Goal: Transaction & Acquisition: Obtain resource

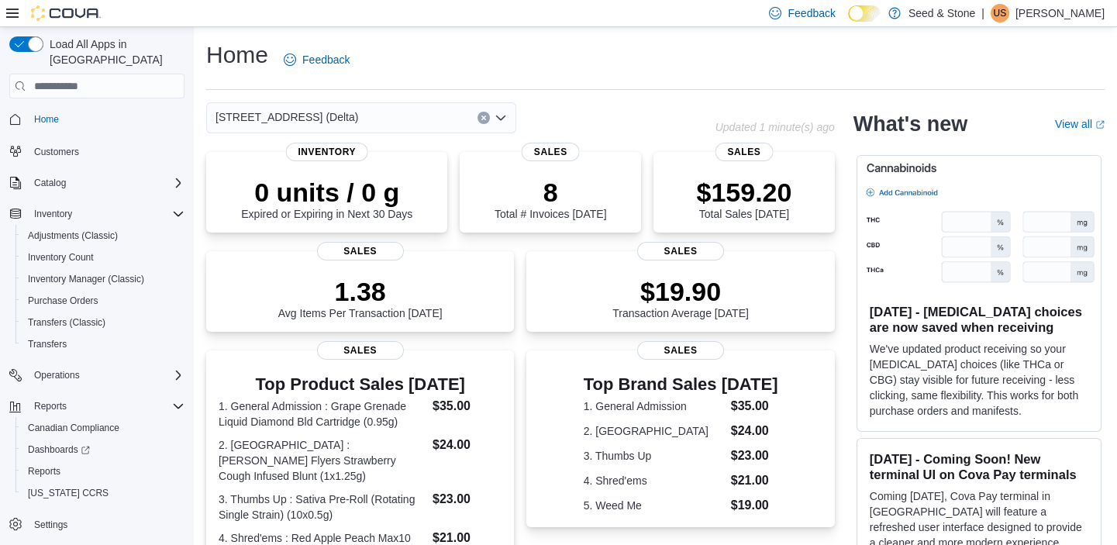
click at [364, 119] on input at bounding box center [365, 118] width 2 height 19
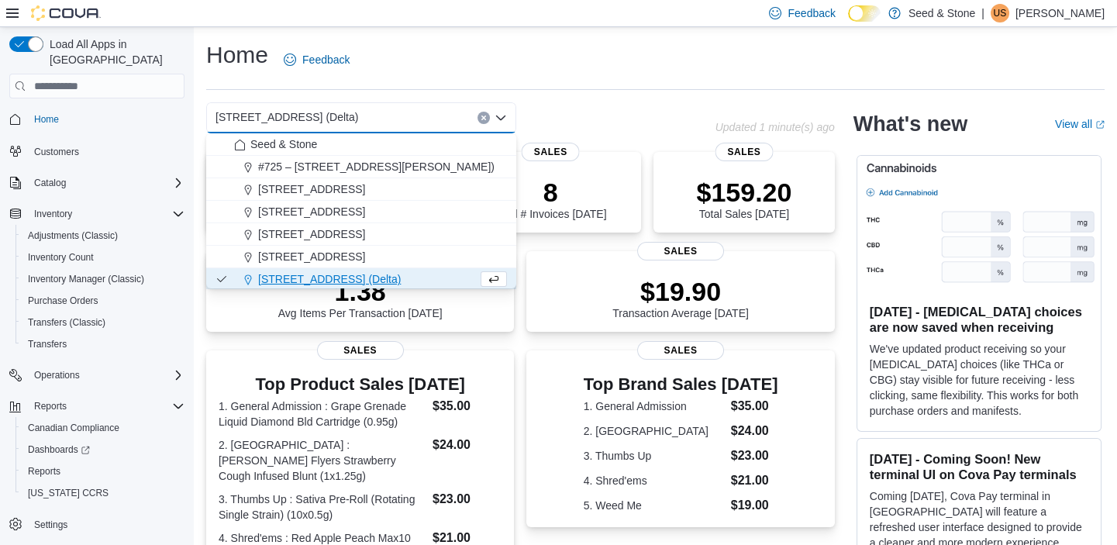
scroll to position [2, 0]
click at [346, 117] on div "616 Chester Rd. (Delta) Combo box. Selected. 616 Chester Rd. (Delta). Press Bac…" at bounding box center [361, 117] width 310 height 31
click at [692, 193] on div "$159.20 Total Sales Today" at bounding box center [744, 194] width 157 height 50
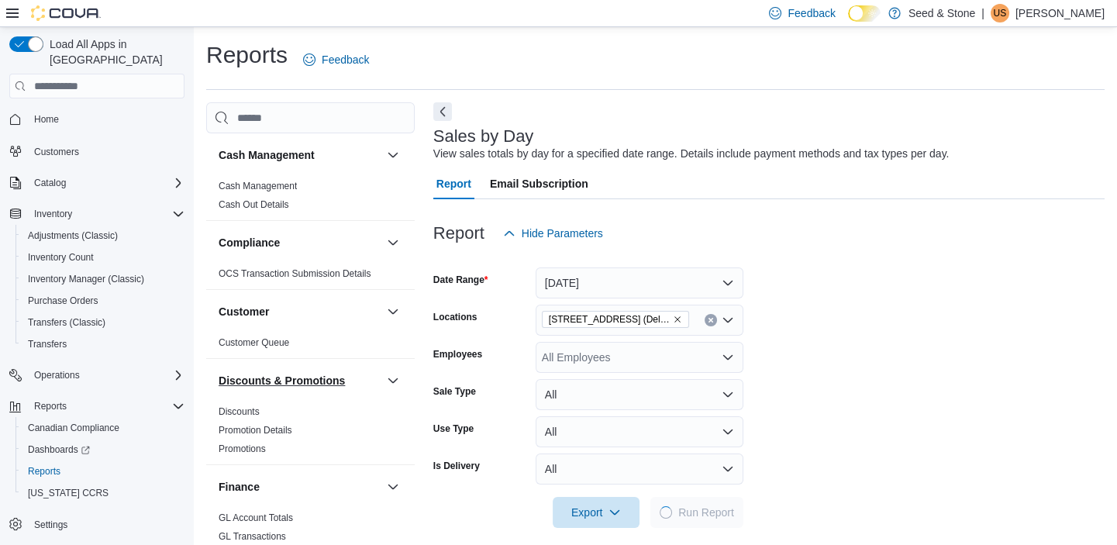
scroll to position [14, 0]
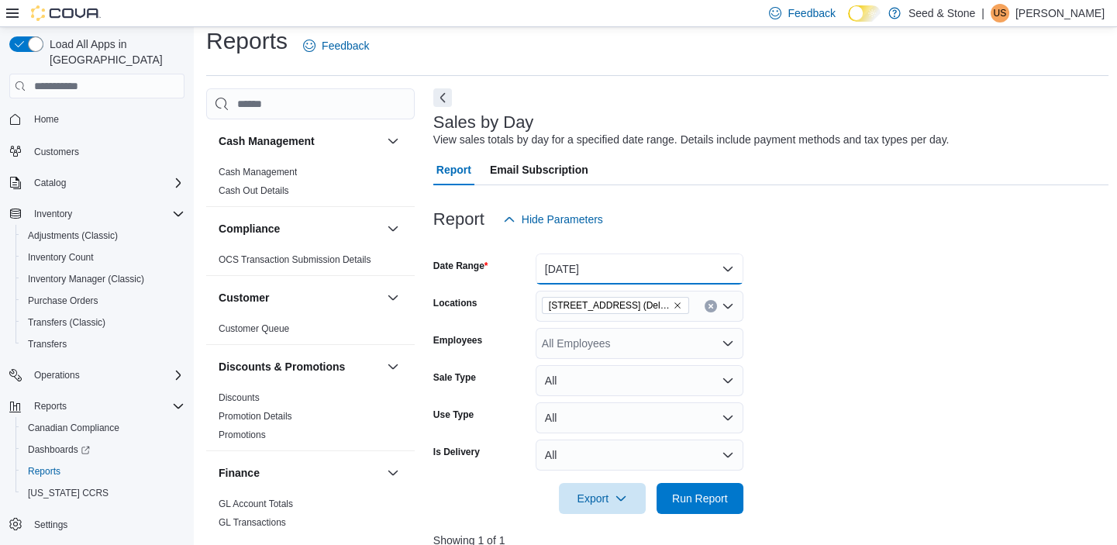
click at [686, 271] on button "[DATE]" at bounding box center [640, 269] width 208 height 31
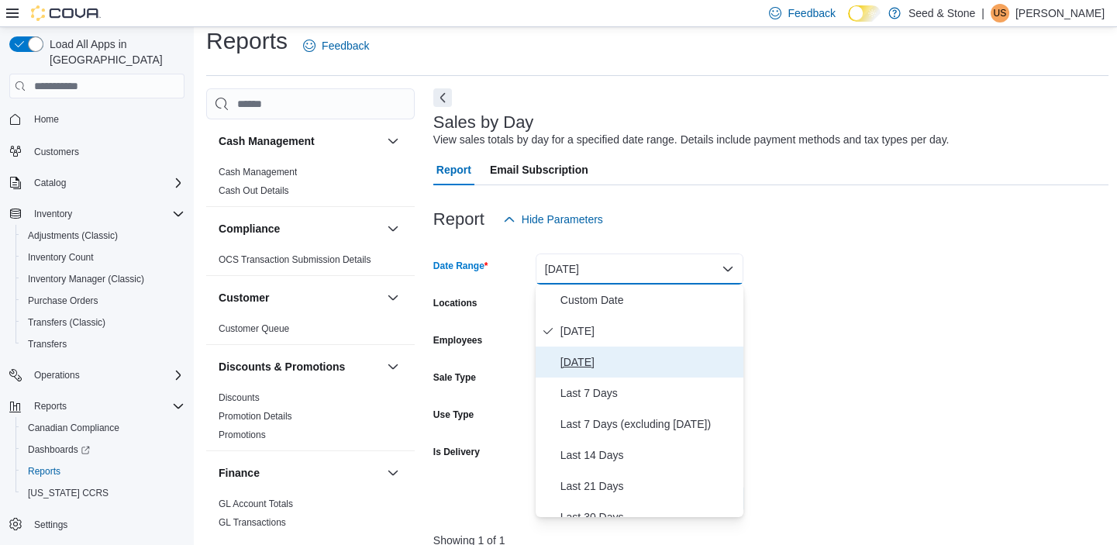
click at [623, 355] on span "[DATE]" at bounding box center [649, 362] width 177 height 19
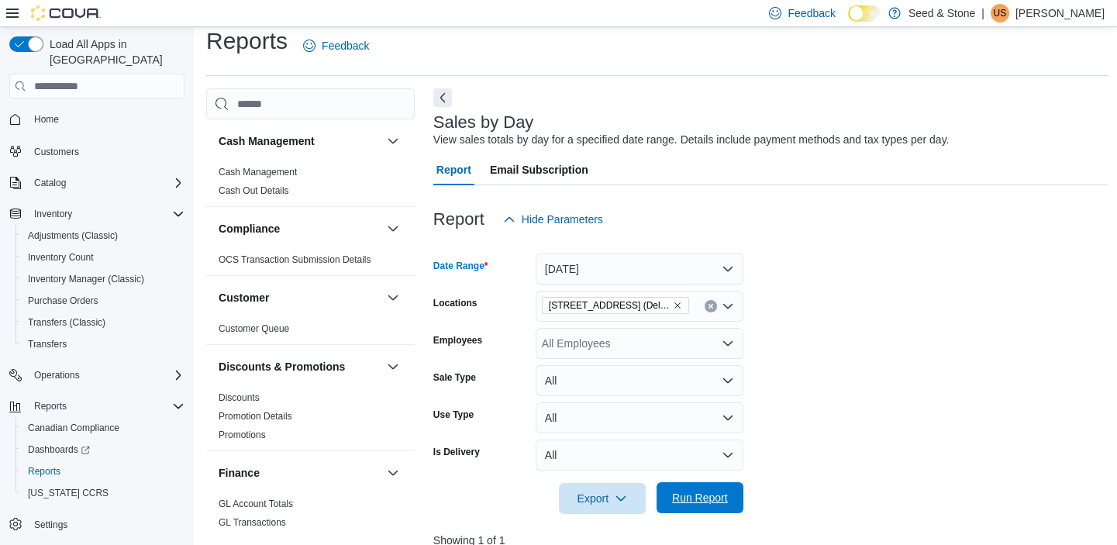
click at [696, 502] on span "Run Report" at bounding box center [700, 498] width 56 height 16
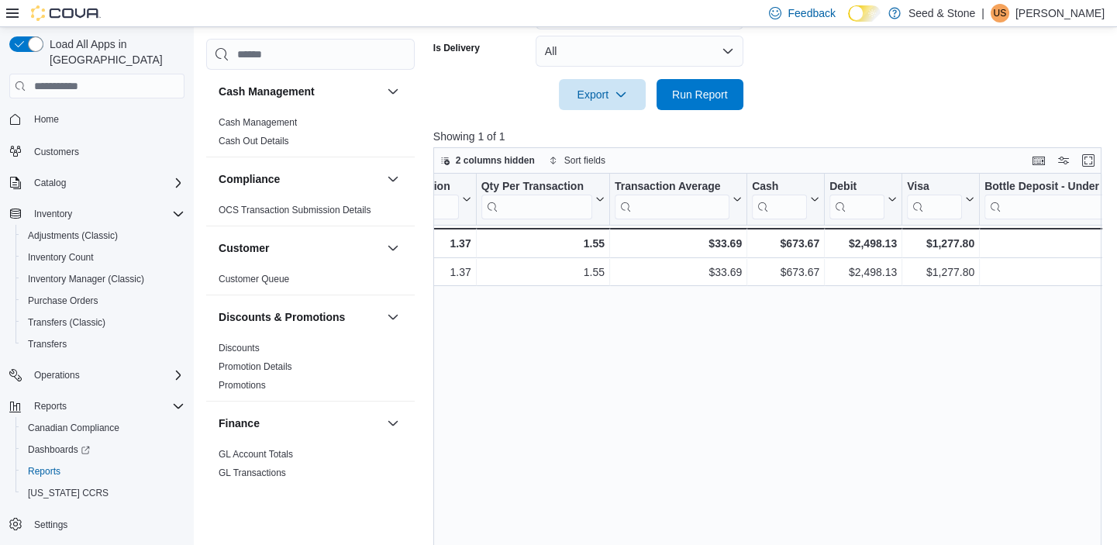
scroll to position [0, 1838]
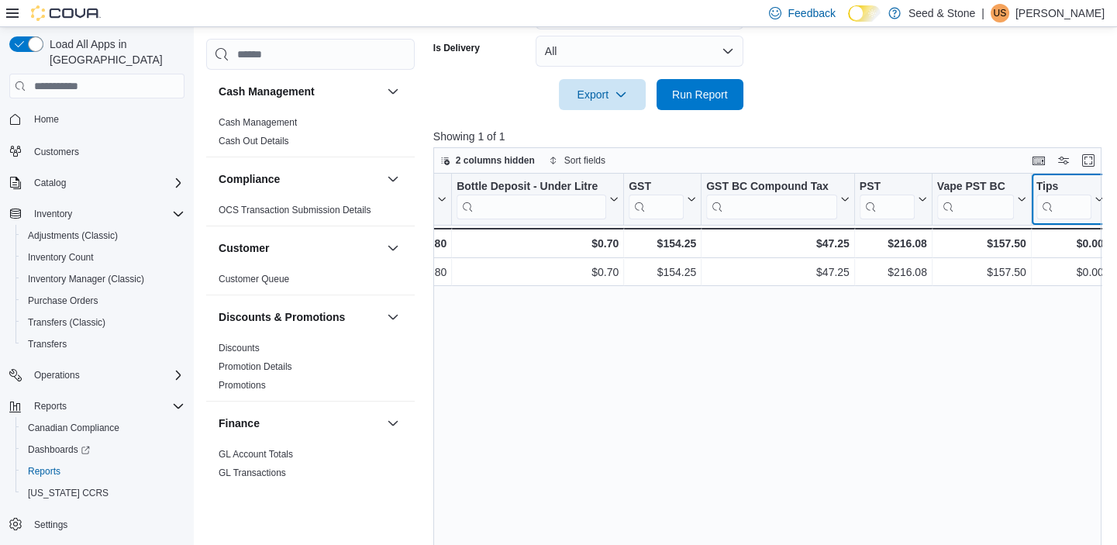
click at [1059, 210] on input "search" at bounding box center [1063, 207] width 55 height 25
click at [1099, 202] on icon at bounding box center [1097, 199] width 12 height 9
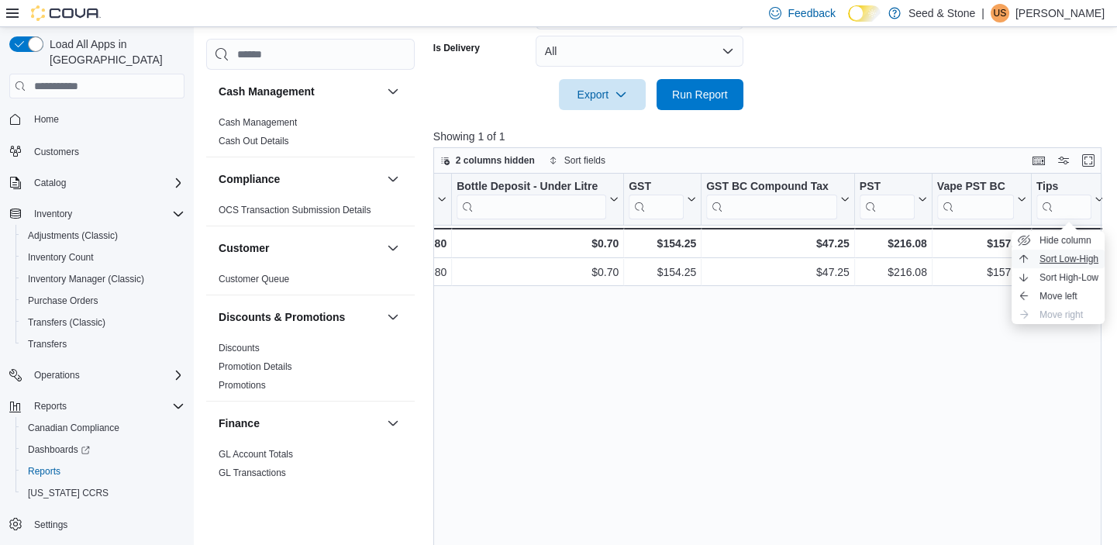
click at [1057, 257] on span "Sort Low-High" at bounding box center [1069, 259] width 59 height 12
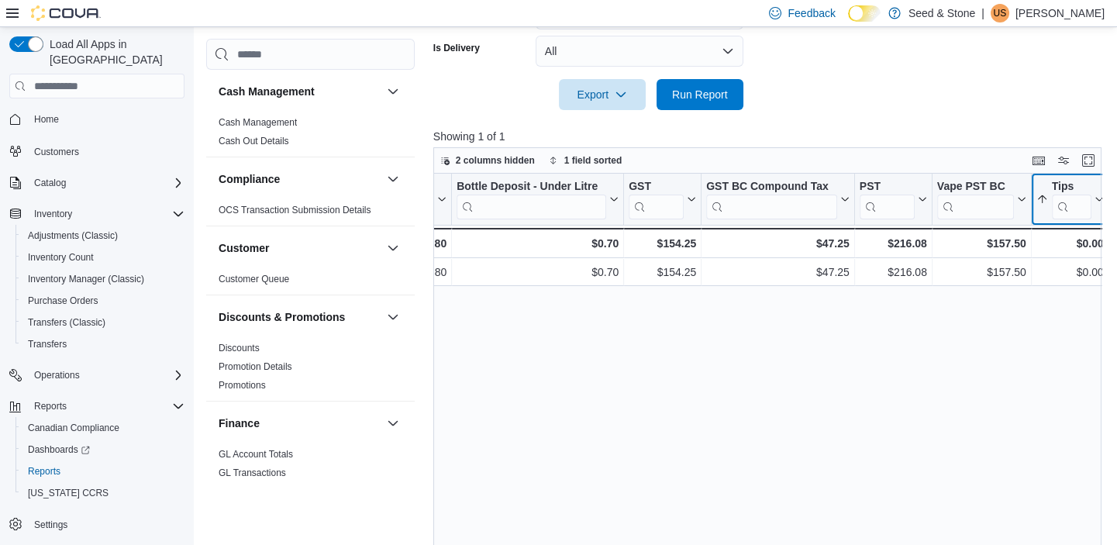
click at [1092, 205] on button "Tips" at bounding box center [1069, 200] width 67 height 40
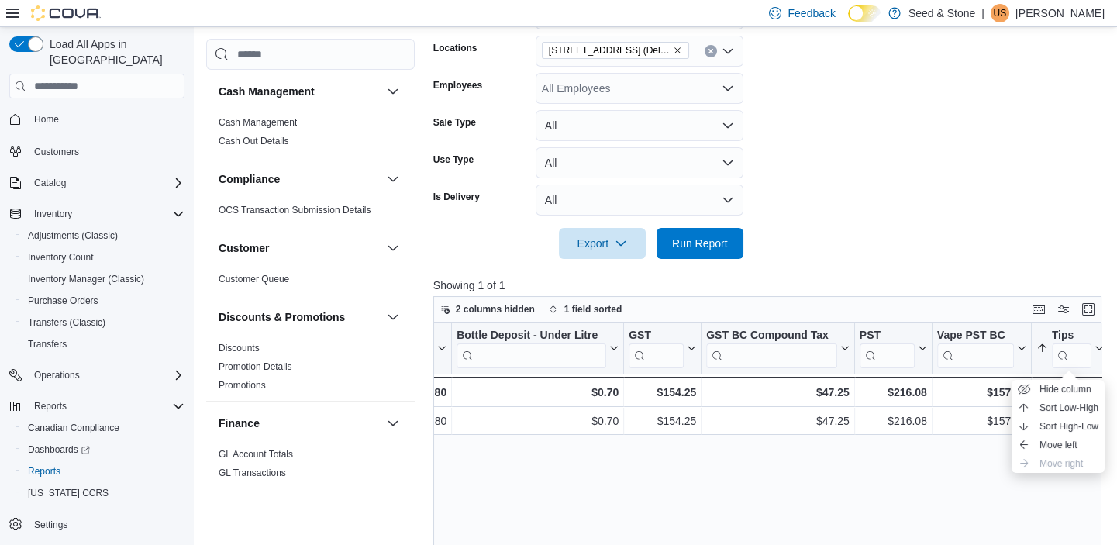
scroll to position [267, 0]
click at [710, 79] on div "All Employees" at bounding box center [640, 89] width 208 height 31
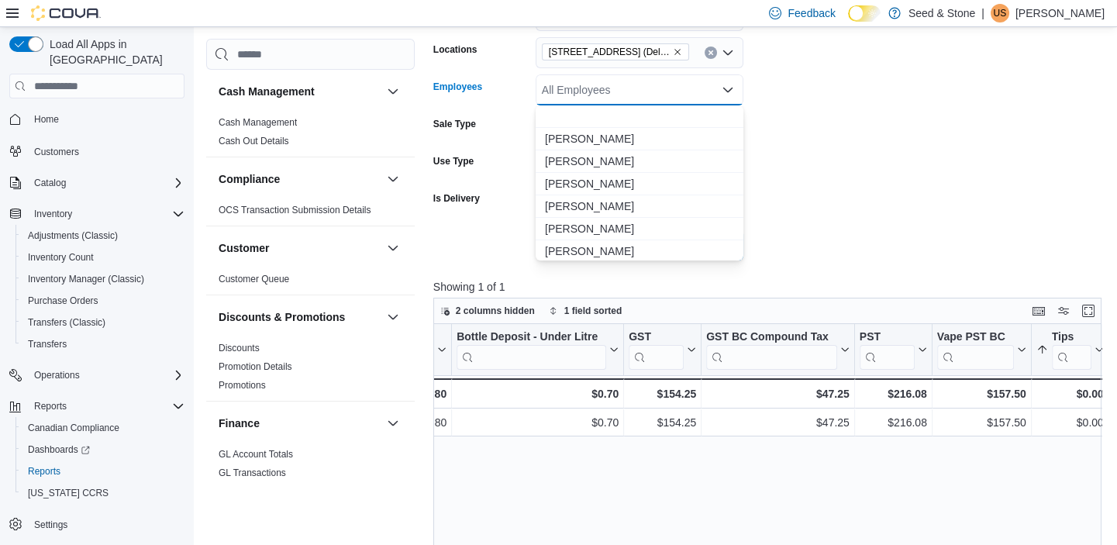
click at [709, 88] on div "All Employees Combo box. Selected. Combo box input. All Employees. Type some te…" at bounding box center [640, 89] width 208 height 31
click at [879, 96] on form "Date Range [DATE] Locations [STREET_ADDRESS] (Delta) Employees All Employees Co…" at bounding box center [770, 120] width 675 height 279
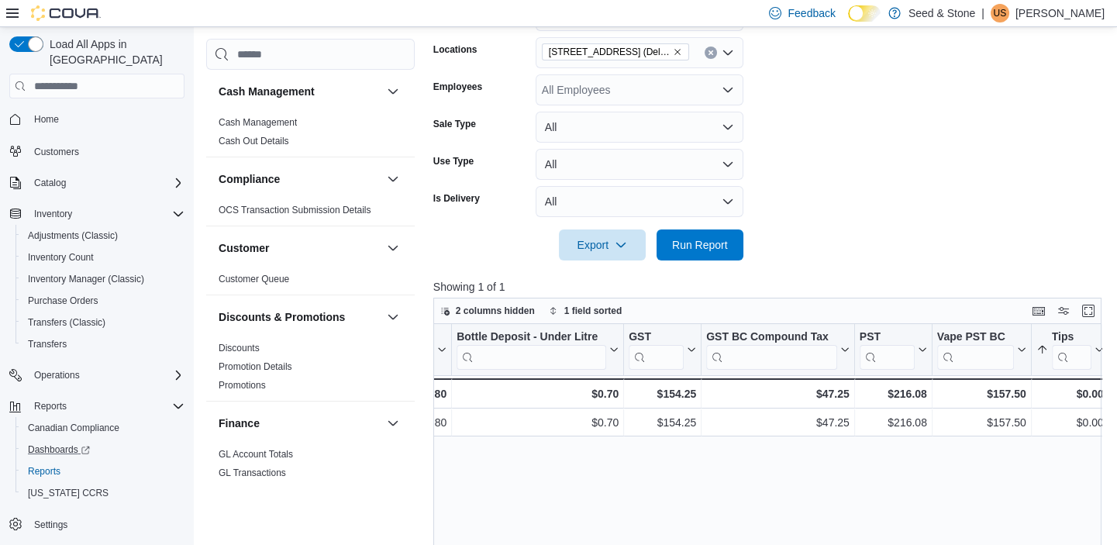
click at [51, 442] on link "Dashboards" at bounding box center [103, 450] width 175 height 22
click at [38, 465] on span "Reports" at bounding box center [44, 471] width 33 height 12
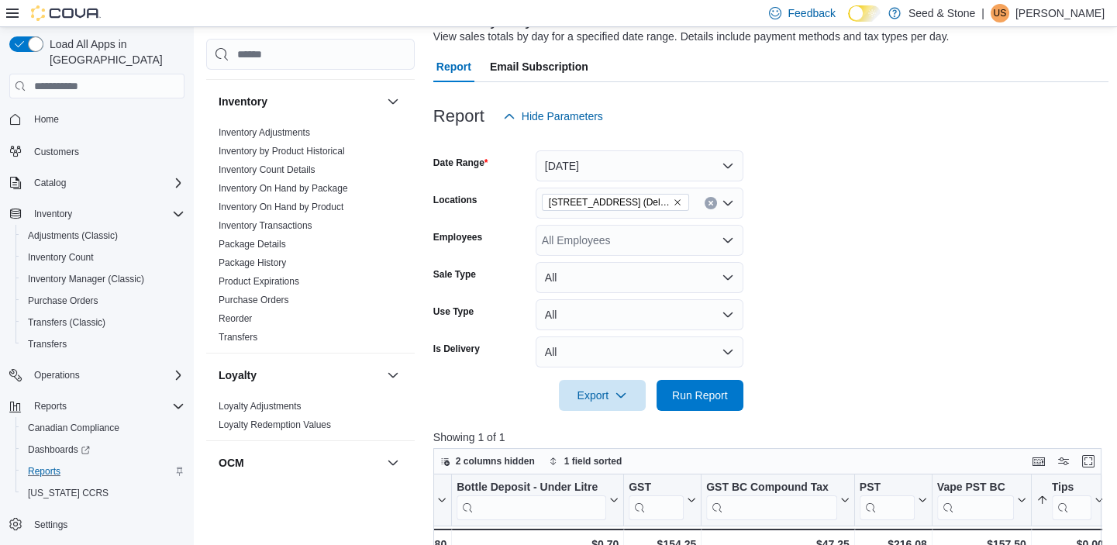
scroll to position [427, 0]
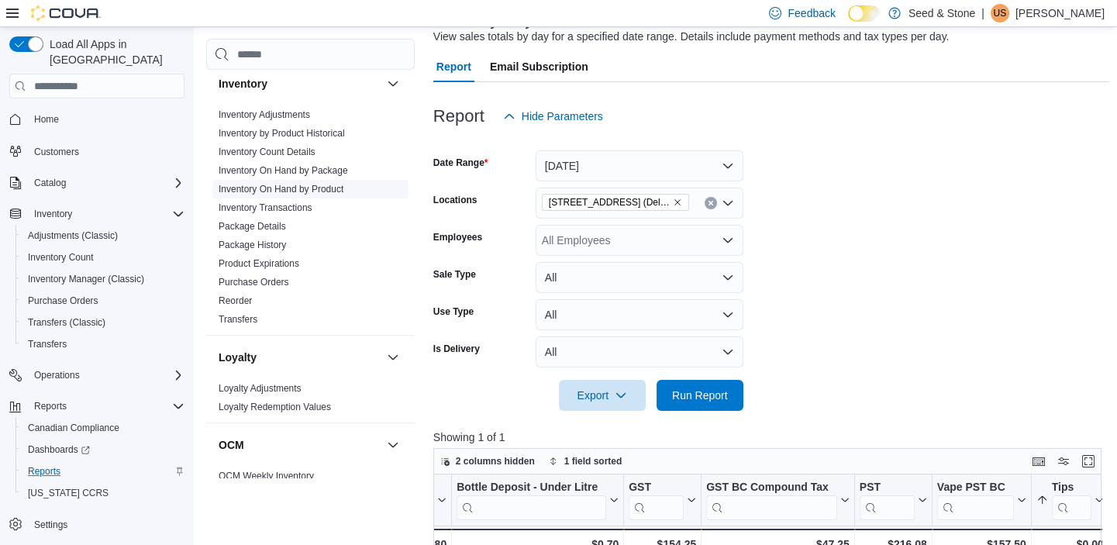
click at [293, 188] on link "Inventory On Hand by Product" at bounding box center [281, 189] width 125 height 11
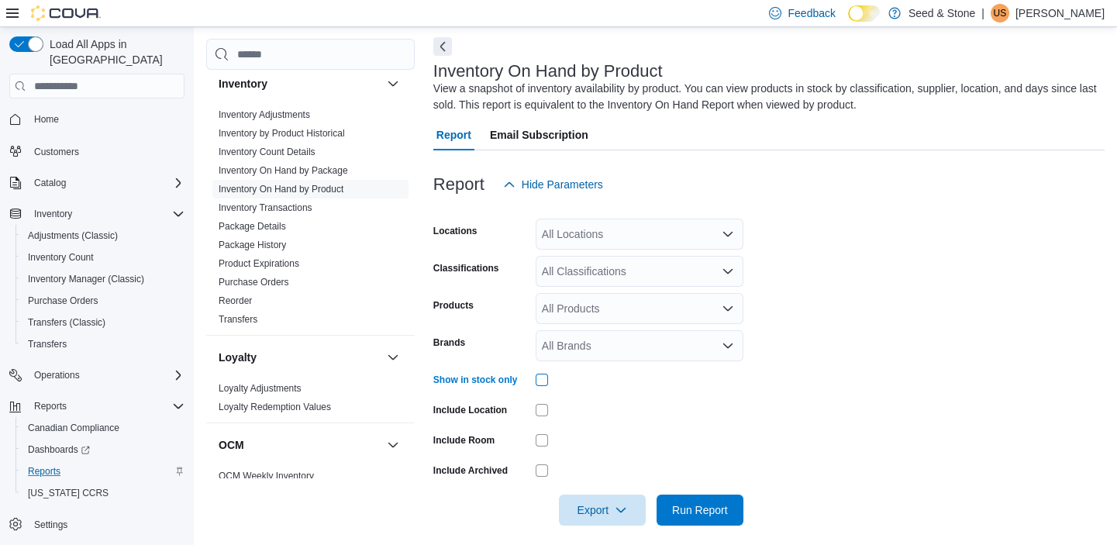
scroll to position [77, 0]
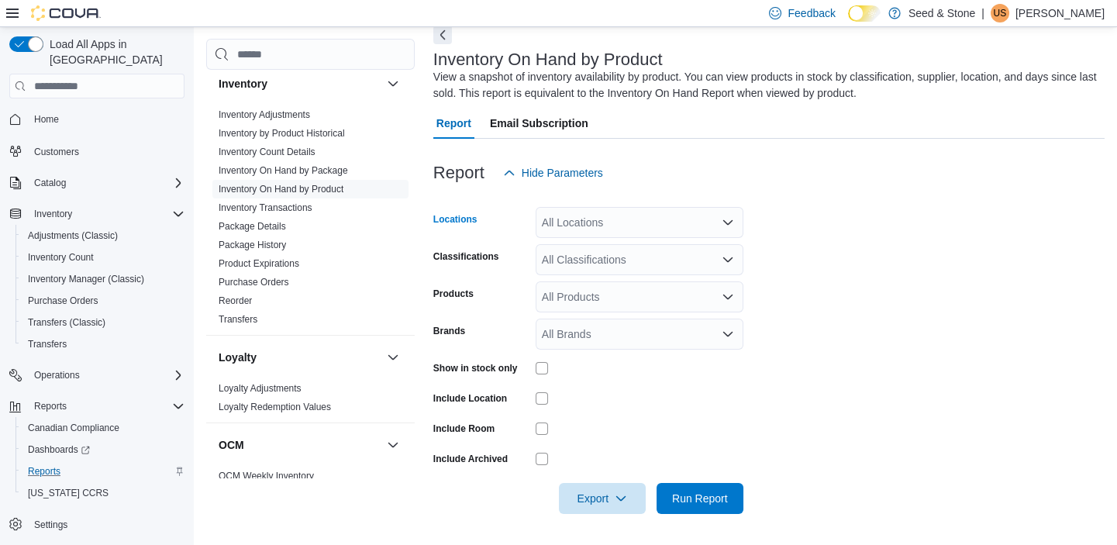
click at [719, 218] on div "All Locations" at bounding box center [640, 222] width 208 height 31
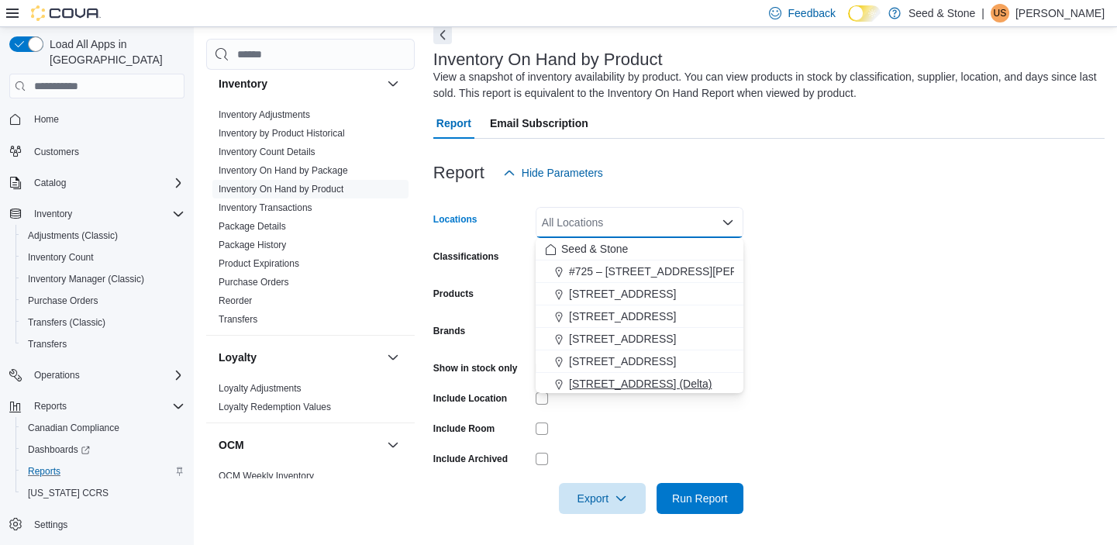
click at [626, 376] on span "[STREET_ADDRESS] (Delta)" at bounding box center [640, 384] width 143 height 16
click at [787, 417] on form "Locations [STREET_ADDRESS] (Delta) Combo box. Selected. [STREET_ADDRESS] (Delta…" at bounding box center [768, 351] width 671 height 326
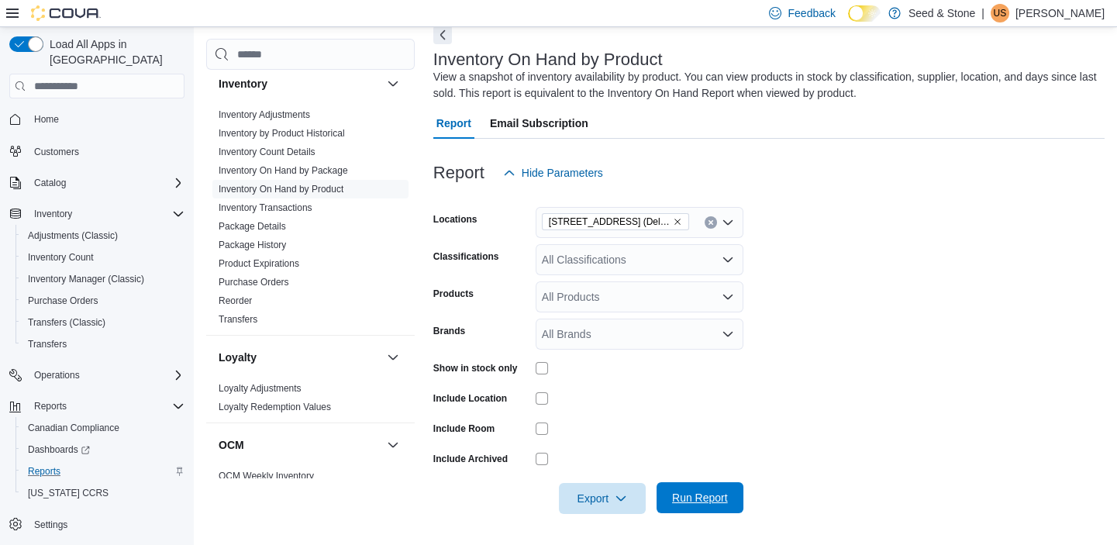
click at [703, 502] on span "Run Report" at bounding box center [700, 498] width 56 height 16
click at [594, 252] on div "All Classifications" at bounding box center [640, 259] width 208 height 31
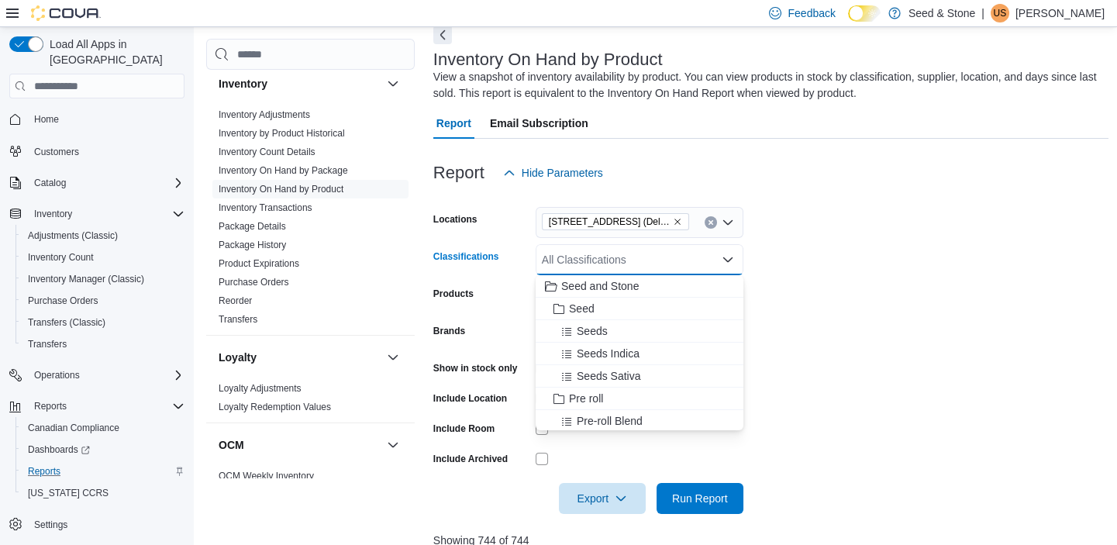
click at [865, 423] on form "Locations [STREET_ADDRESS] (Delta) Classifications All Classifications Combo bo…" at bounding box center [770, 351] width 675 height 326
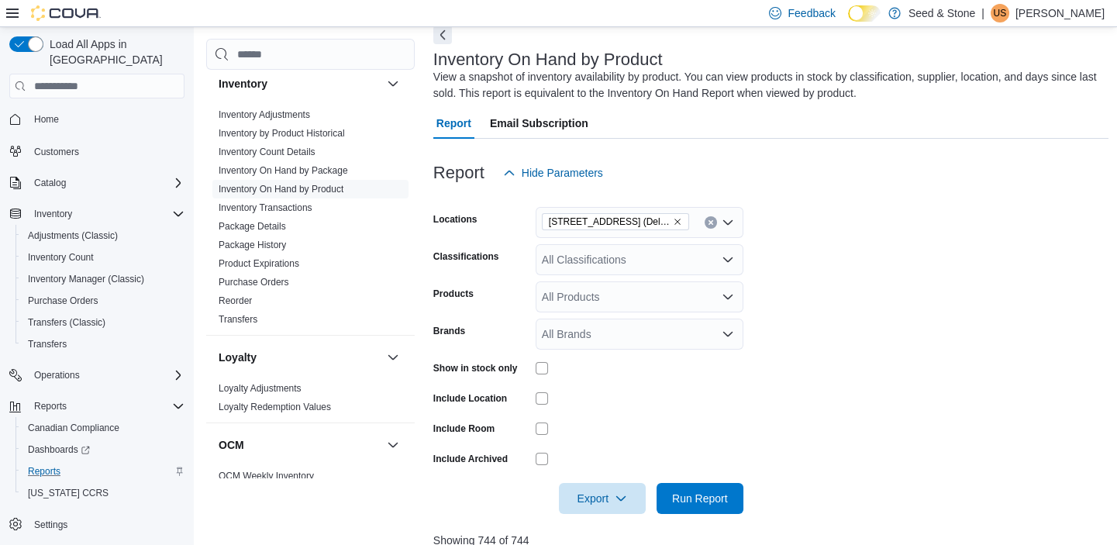
scroll to position [466, 0]
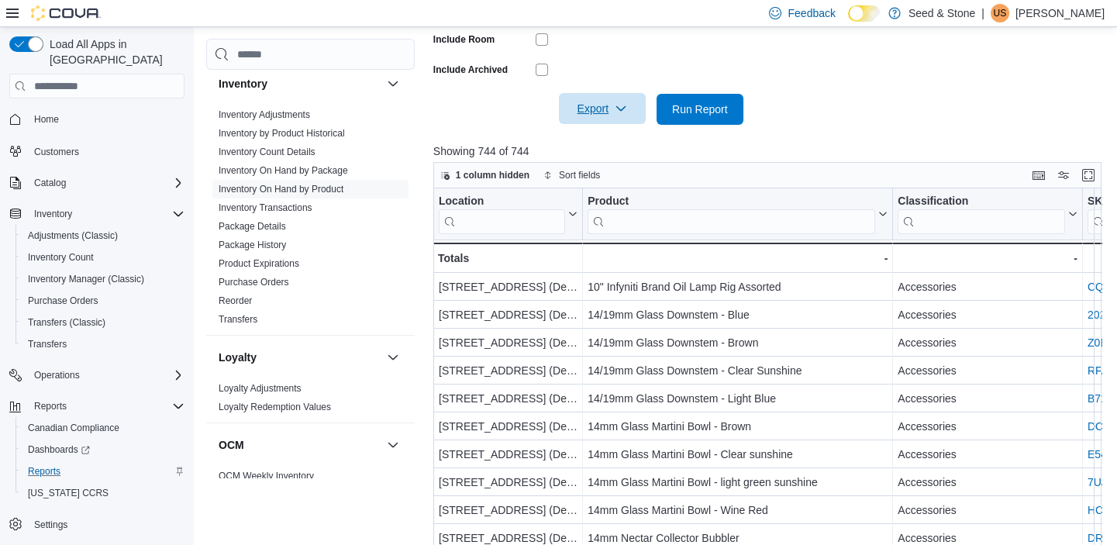
click at [584, 107] on span "Export" at bounding box center [602, 108] width 68 height 31
click at [595, 135] on span "Export to Excel" at bounding box center [605, 140] width 70 height 12
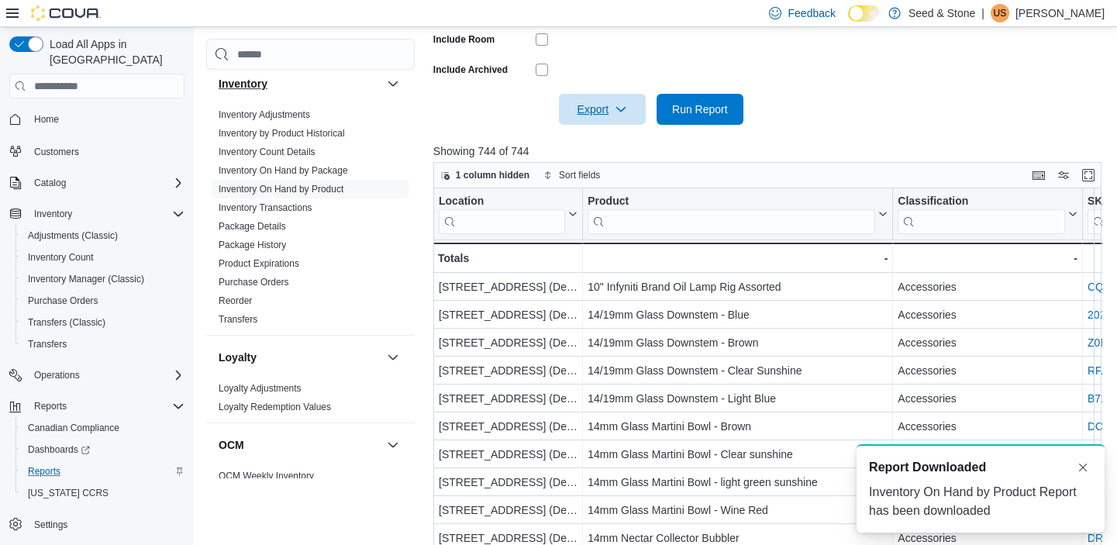
scroll to position [0, 0]
